Goal: Information Seeking & Learning: Learn about a topic

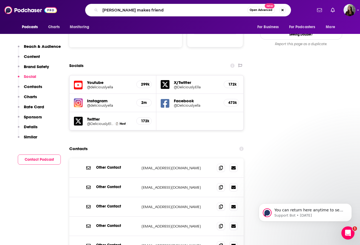
type input "travis makes friends"
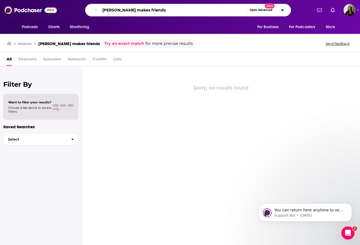
click at [138, 12] on input "travis makes friends" at bounding box center [173, 10] width 147 height 9
type input "travis makes money"
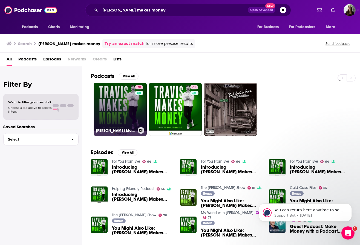
click at [115, 113] on link "78 Travis Makes Money" at bounding box center [120, 109] width 53 height 53
